Goal: Information Seeking & Learning: Learn about a topic

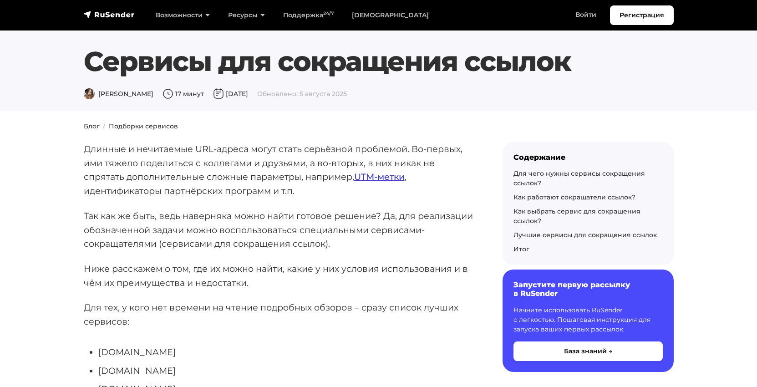
drag, startPoint x: 0, startPoint y: 0, endPoint x: 380, endPoint y: 178, distance: 419.4
click at [380, 178] on link "UTM-метки" at bounding box center [379, 176] width 51 height 11
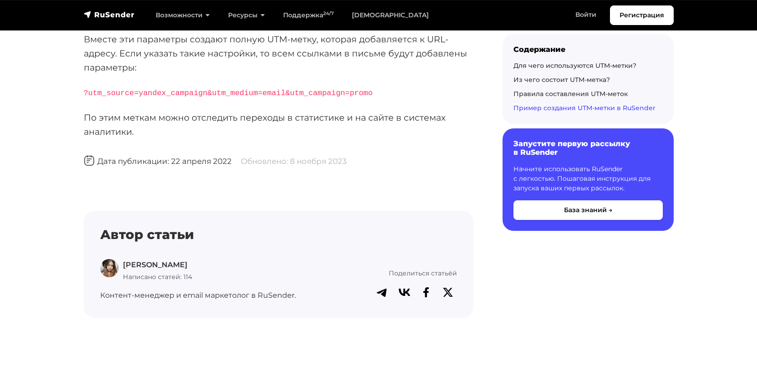
scroll to position [1821, 0]
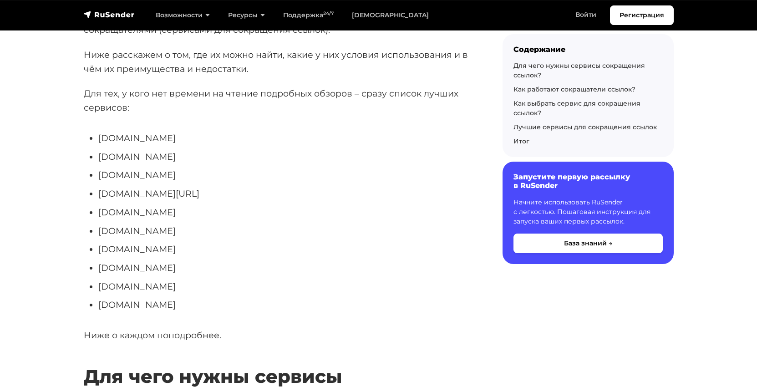
scroll to position [228, 0]
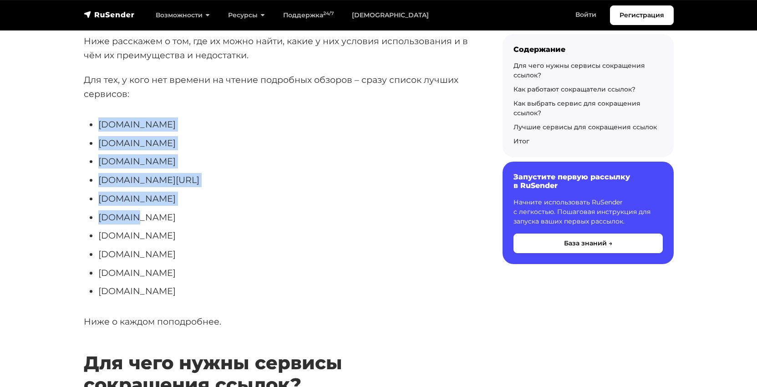
drag, startPoint x: 132, startPoint y: 218, endPoint x: 96, endPoint y: 126, distance: 99.0
click at [96, 126] on ul "[DOMAIN_NAME] [DOMAIN_NAME] [DOMAIN_NAME] [DOMAIN_NAME][URL] [DOMAIN_NAME] [DOM…" at bounding box center [279, 207] width 390 height 181
copy ul "[DOMAIN_NAME] [DOMAIN_NAME] [DOMAIN_NAME] [DOMAIN_NAME][URL] [DOMAIN_NAME] [DOM…"
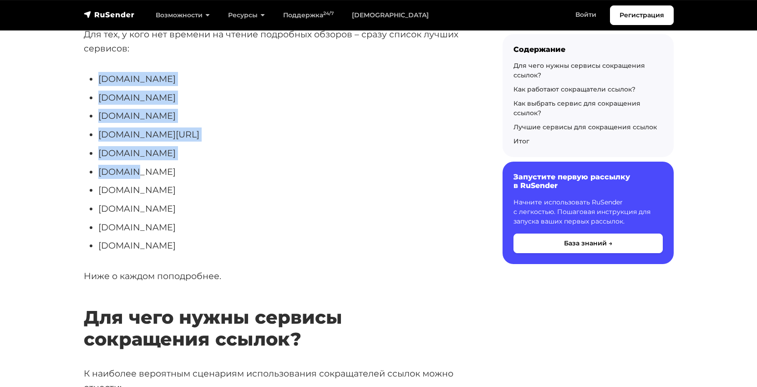
scroll to position [273, 0]
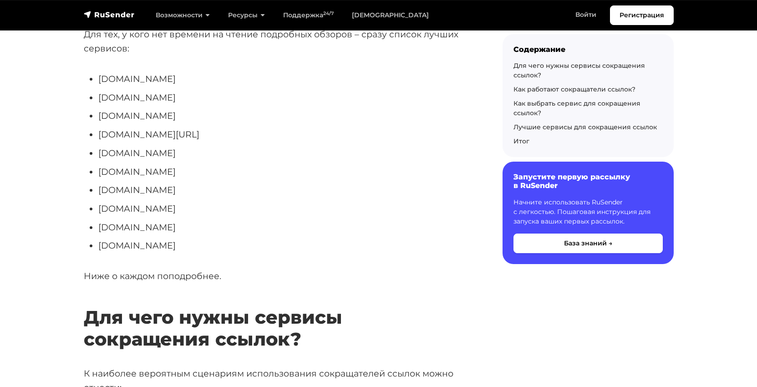
click at [186, 181] on ul "[DOMAIN_NAME] [DOMAIN_NAME] [DOMAIN_NAME] [DOMAIN_NAME][URL] [DOMAIN_NAME] [DOM…" at bounding box center [279, 162] width 390 height 181
drag, startPoint x: 128, startPoint y: 172, endPoint x: 100, endPoint y: 170, distance: 28.3
click at [100, 170] on li "[DOMAIN_NAME]" at bounding box center [285, 172] width 375 height 14
copy li "[DOMAIN_NAME]"
